Goal: Task Accomplishment & Management: Manage account settings

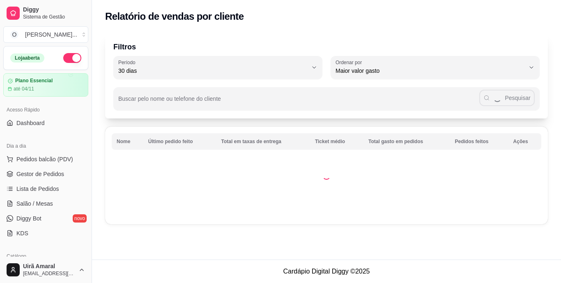
select select "30"
select select "HIGHEST_TOTAL_SPENT_WITH_ORDERS"
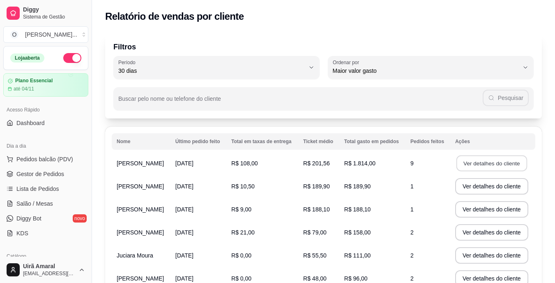
click at [490, 162] on button "Ver detalhes do cliente" at bounding box center [492, 163] width 71 height 16
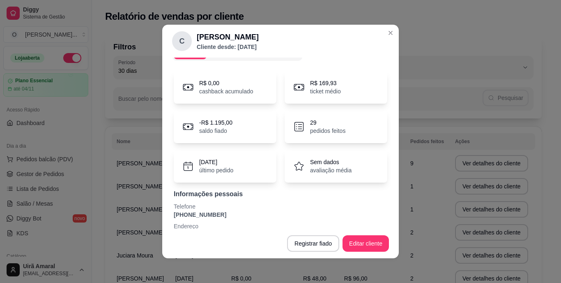
scroll to position [35, 0]
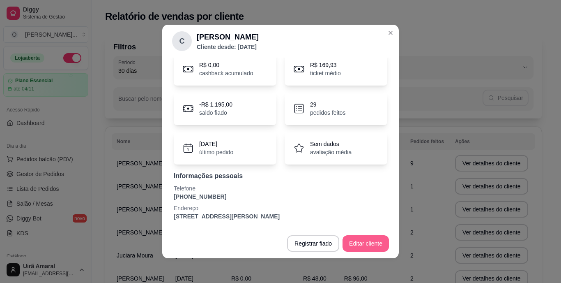
click at [362, 245] on button "Editar cliente" at bounding box center [366, 243] width 46 height 16
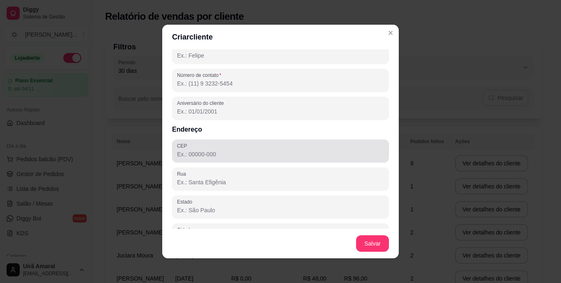
scroll to position [0, 0]
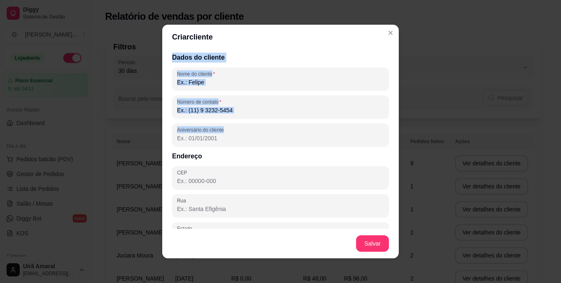
drag, startPoint x: 169, startPoint y: 58, endPoint x: 256, endPoint y: 147, distance: 124.7
click at [256, 147] on div "Dados do cliente Nome do cliente Número de contato Aniversário do cliente Ender…" at bounding box center [280, 138] width 237 height 179
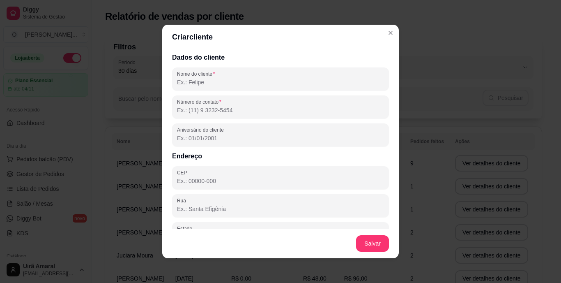
click at [182, 44] on header "Criar cliente" at bounding box center [280, 37] width 237 height 25
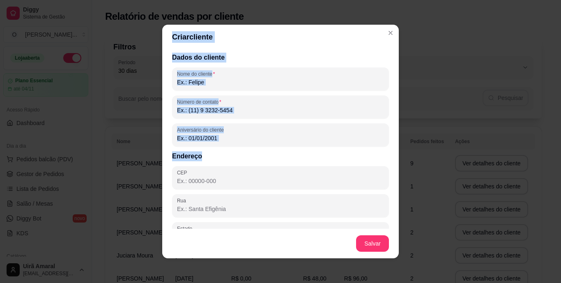
scroll to position [104, 0]
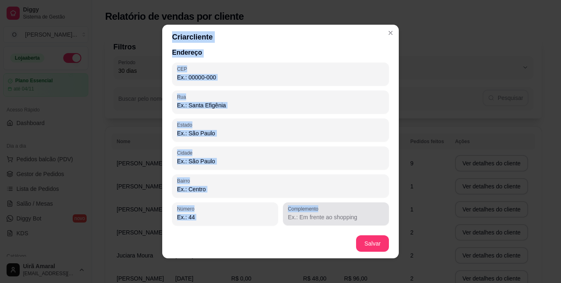
drag, startPoint x: 169, startPoint y: 38, endPoint x: 371, endPoint y: 222, distance: 273.2
click at [371, 222] on section "Criar cliente Dados do cliente Nome do cliente Número de contato Aniversário do…" at bounding box center [280, 141] width 237 height 233
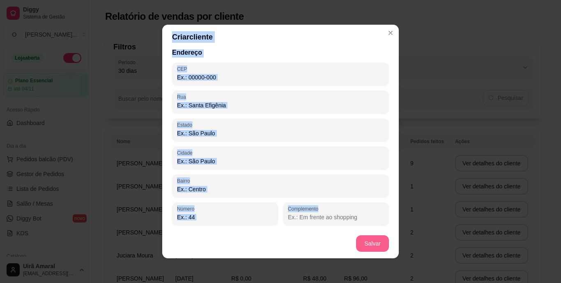
copy section "Criar cliente Dados do cliente Nome do cliente Número de contato Aniversário do…"
